Goal: Check status: Check status

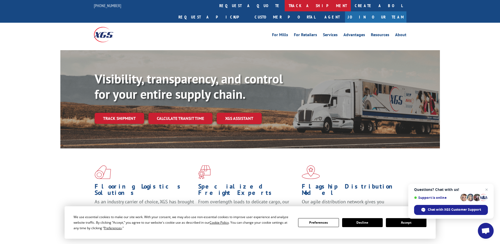
click at [285, 3] on link "track a shipment" at bounding box center [318, 5] width 66 height 11
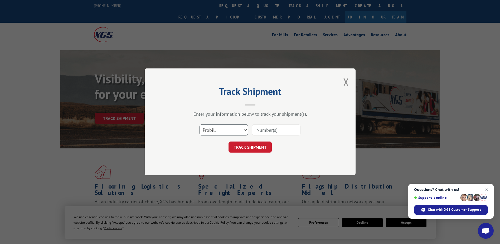
click at [232, 128] on select "Select category... Probill BOL PO" at bounding box center [224, 130] width 49 height 11
select select "bol"
click at [200, 125] on select "Select category... Probill BOL PO" at bounding box center [224, 130] width 49 height 11
click at [264, 133] on input at bounding box center [276, 130] width 49 height 11
type input "3851065"
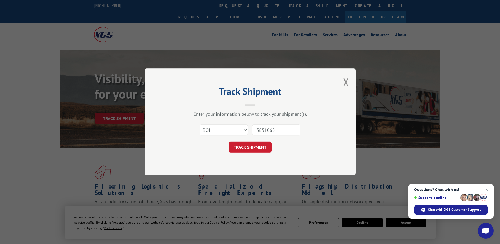
click button "TRACK SHIPMENT" at bounding box center [250, 147] width 43 height 11
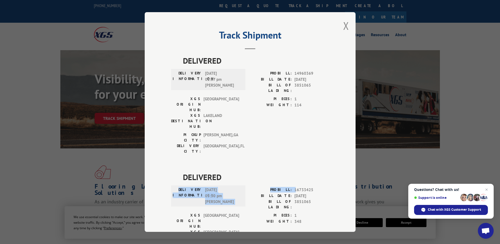
drag, startPoint x: 292, startPoint y: 159, endPoint x: 311, endPoint y: 152, distance: 19.4
click at [311, 171] on div "DELIVERED DELIVERY INFORMATION: [DATE] 05:30 pm [PERSON_NAME]: 16733425 BILL DA…" at bounding box center [250, 222] width 158 height 102
drag, startPoint x: 311, startPoint y: 152, endPoint x: 310, endPoint y: 158, distance: 5.9
click at [310, 187] on span "16733425" at bounding box center [312, 190] width 35 height 6
drag, startPoint x: 309, startPoint y: 159, endPoint x: 299, endPoint y: 162, distance: 10.4
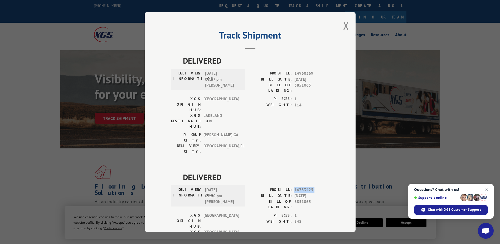
click at [299, 187] on span "16733425" at bounding box center [312, 190] width 35 height 6
copy span "16733425"
click at [348, 30] on div "Track Shipment DELIVERED DELIVERY INFORMATION: [DATE] 02:37 pm [PERSON_NAME]: 1…" at bounding box center [250, 121] width 211 height 219
click at [343, 31] on button "Close modal" at bounding box center [346, 26] width 6 height 14
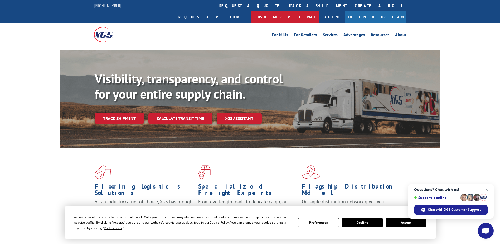
click at [319, 11] on link "Customer Portal" at bounding box center [285, 16] width 69 height 11
